Goal: Task Accomplishment & Management: Complete application form

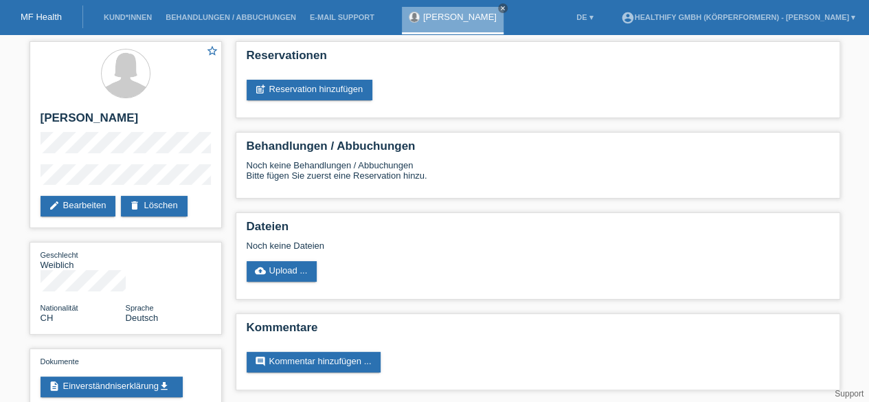
click at [48, 17] on link "MF Health" at bounding box center [41, 17] width 41 height 10
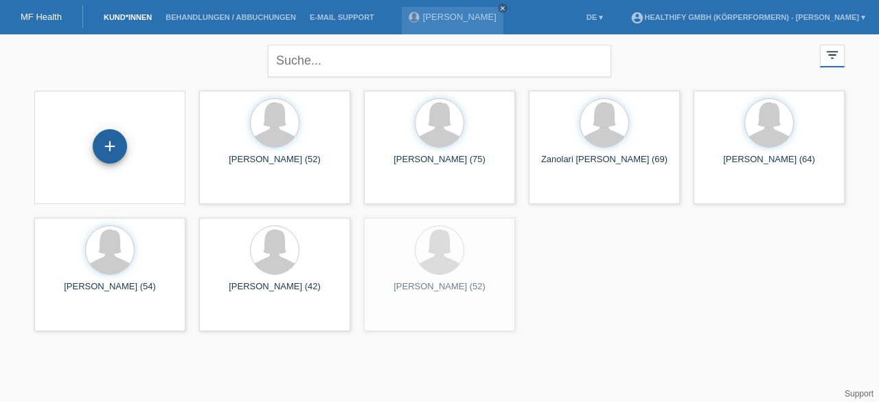
click at [117, 151] on div "+" at bounding box center [110, 146] width 34 height 34
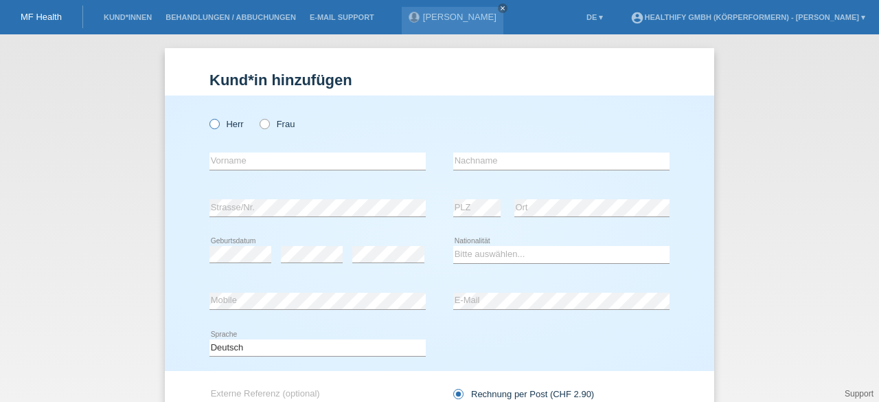
click at [207, 117] on icon at bounding box center [207, 117] width 0 height 0
click at [210, 128] on input "Herr" at bounding box center [214, 123] width 9 height 9
radio input "true"
click at [228, 168] on input "text" at bounding box center [318, 160] width 216 height 17
type input "[PERSON_NAME]"
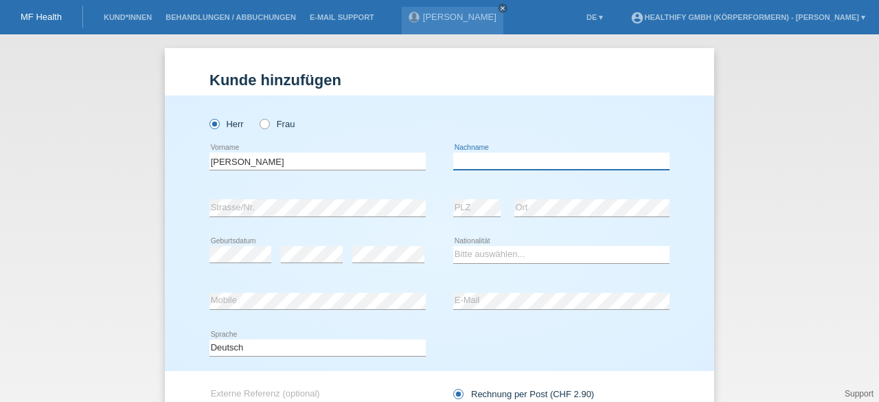
click at [479, 161] on input "text" at bounding box center [561, 160] width 216 height 17
type input "Arpagaus"
select select "CH"
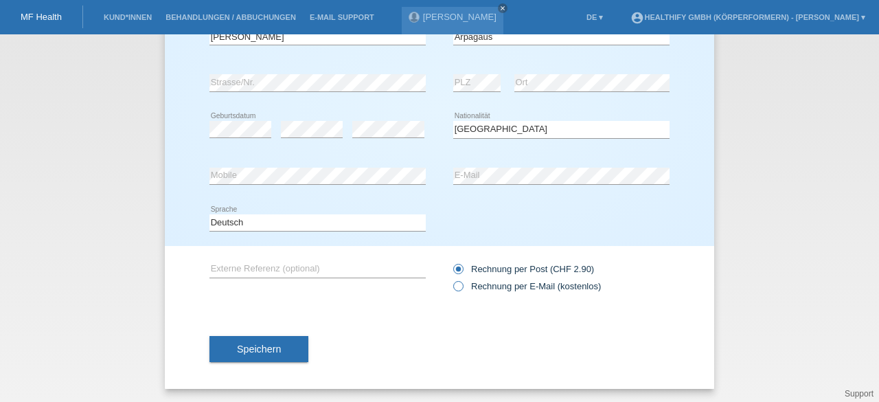
click at [451, 279] on icon at bounding box center [451, 279] width 0 height 0
click at [455, 282] on input "Rechnung per E-Mail (kostenlos)" at bounding box center [457, 289] width 9 height 17
radio input "true"
click at [256, 346] on span "Speichern" at bounding box center [259, 348] width 44 height 11
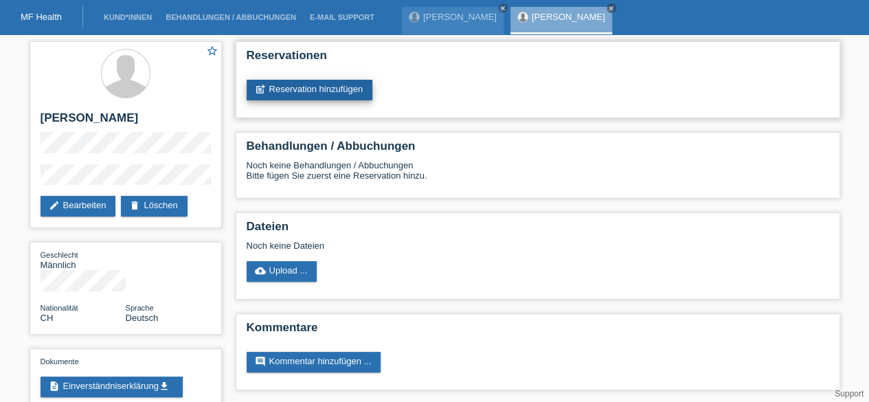
click at [311, 92] on link "post_add Reservation hinzufügen" at bounding box center [310, 90] width 126 height 21
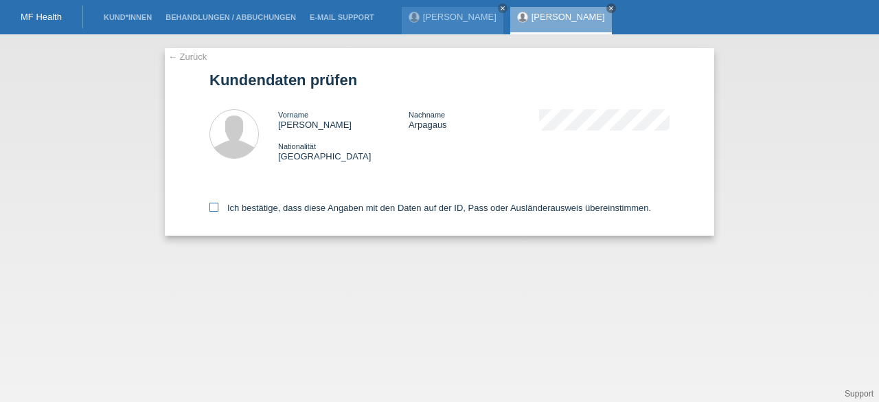
click at [211, 208] on icon at bounding box center [214, 207] width 9 height 9
click at [211, 208] on input "Ich bestätige, dass diese Angaben mit den Daten auf der ID, Pass oder Ausländer…" at bounding box center [214, 207] width 9 height 9
checkbox input "true"
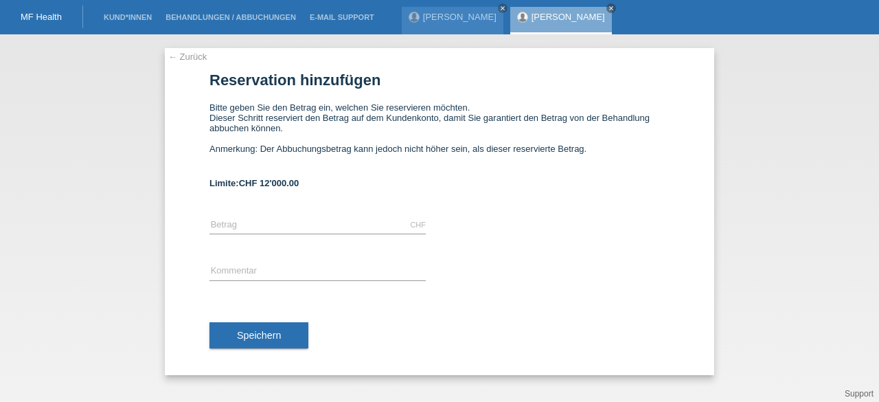
click at [44, 17] on link "MF Health" at bounding box center [41, 17] width 41 height 10
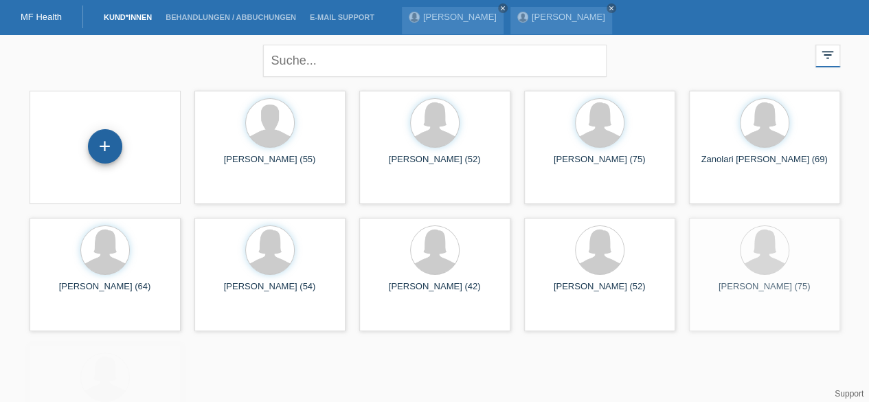
click at [105, 142] on div "+" at bounding box center [105, 146] width 34 height 34
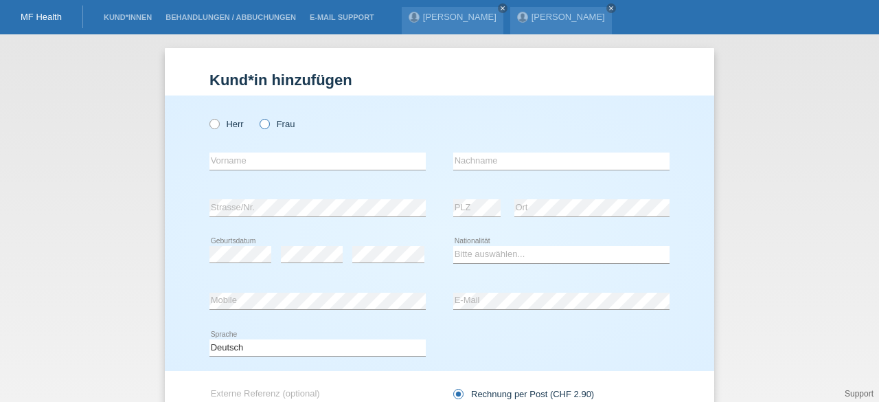
click at [258, 117] on icon at bounding box center [258, 117] width 0 height 0
click at [261, 124] on input "Frau" at bounding box center [264, 123] width 9 height 9
radio input "true"
click at [246, 163] on input "text" at bounding box center [318, 160] width 216 height 17
type input "[PERSON_NAME]"
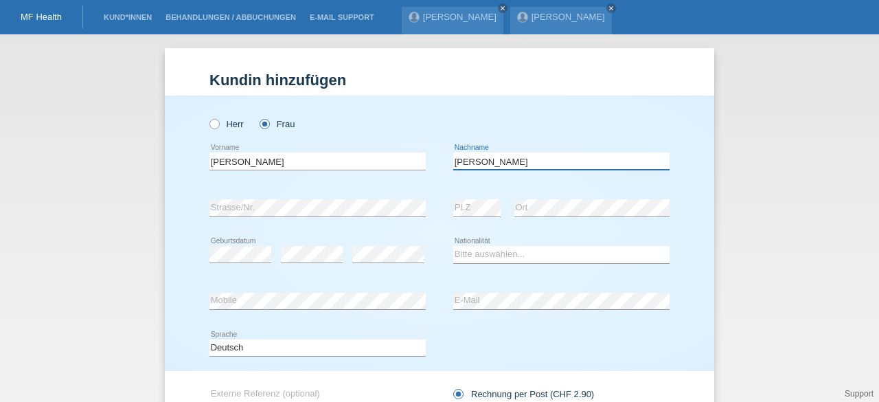
type input "Madaus"
click at [479, 249] on select "Bitte auswählen... Schweiz Deutschland Liechtenstein Österreich ------------ Af…" at bounding box center [561, 254] width 216 height 16
select select "CH"
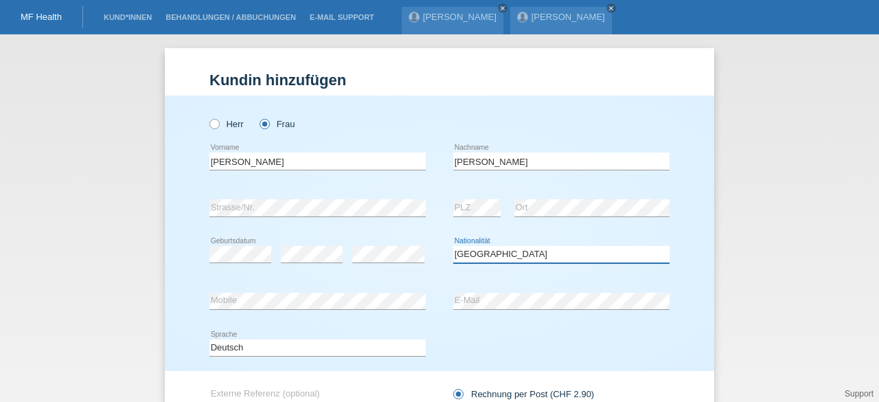
click at [453, 246] on select "Bitte auswählen... Schweiz Deutschland Liechtenstein Österreich ------------ Af…" at bounding box center [561, 254] width 216 height 16
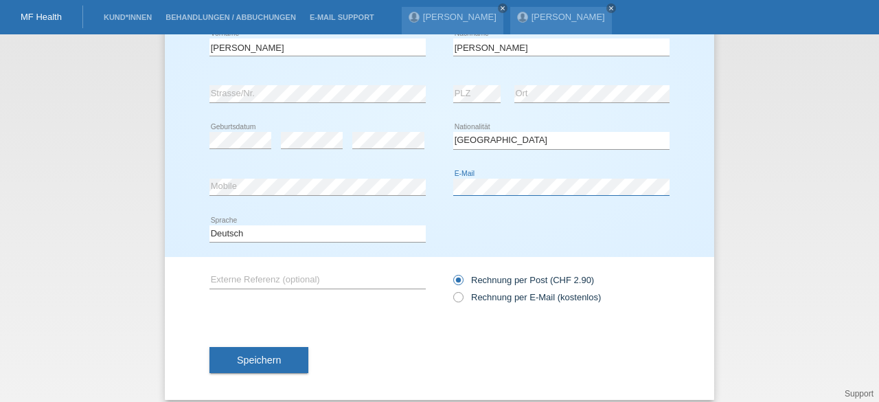
scroll to position [115, 0]
click at [459, 297] on label "Rechnung per E-Mail (kostenlos)" at bounding box center [527, 296] width 148 height 10
click at [459, 297] on input "Rechnung per E-Mail (kostenlos)" at bounding box center [457, 299] width 9 height 17
radio input "true"
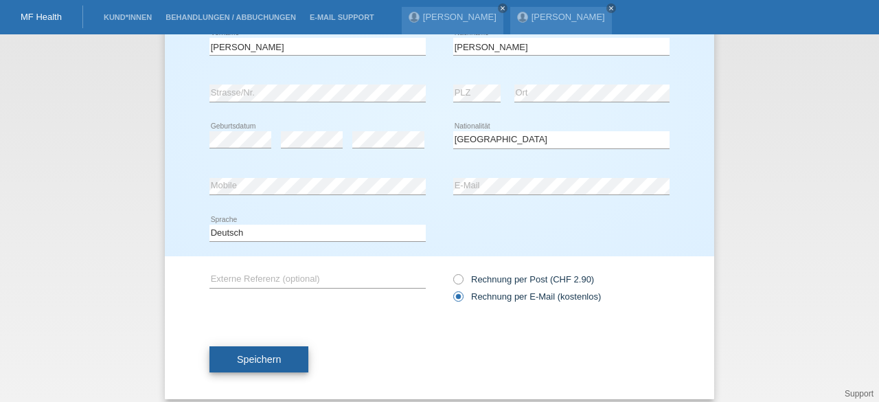
click at [246, 357] on span "Speichern" at bounding box center [259, 359] width 44 height 11
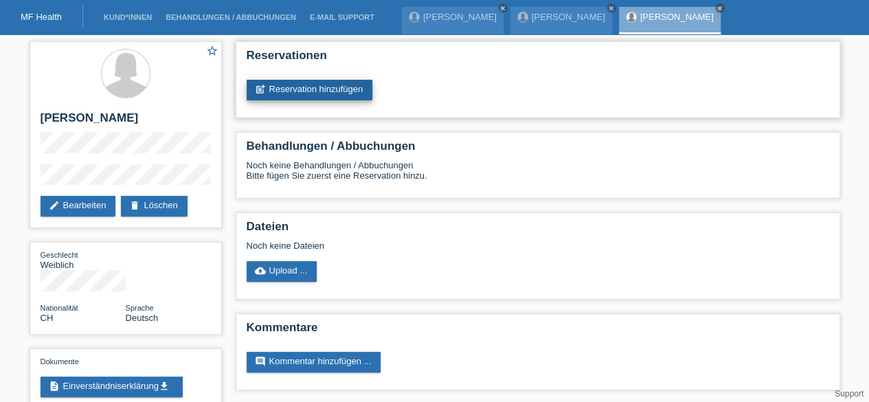
click at [270, 93] on link "post_add Reservation hinzufügen" at bounding box center [310, 90] width 126 height 21
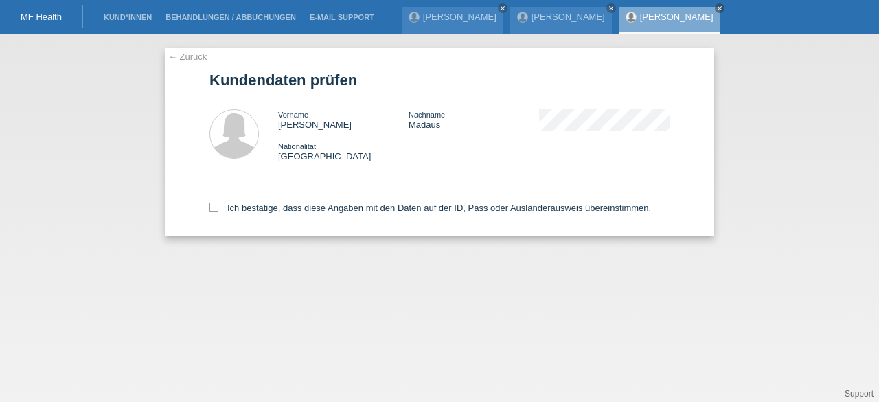
click at [209, 210] on div "← Zurück Kundendaten prüfen Vorname [PERSON_NAME] Nachname [PERSON_NAME] Nation…" at bounding box center [440, 142] width 550 height 188
click at [213, 210] on icon at bounding box center [214, 207] width 9 height 9
click at [213, 210] on input "Ich bestätige, dass diese Angaben mit den Daten auf der ID, Pass oder Ausländer…" at bounding box center [214, 207] width 9 height 9
checkbox input "true"
